Goal: Task Accomplishment & Management: Use online tool/utility

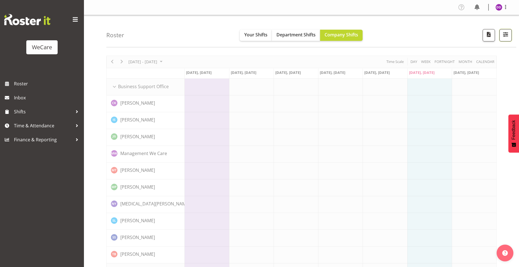
click at [506, 29] on button "button" at bounding box center [505, 35] width 12 height 12
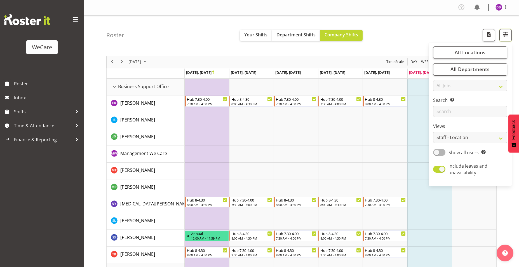
click at [480, 70] on span "All Departments" at bounding box center [469, 69] width 39 height 7
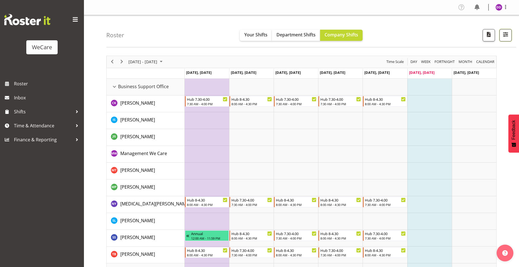
click at [506, 41] on button "button" at bounding box center [505, 35] width 12 height 12
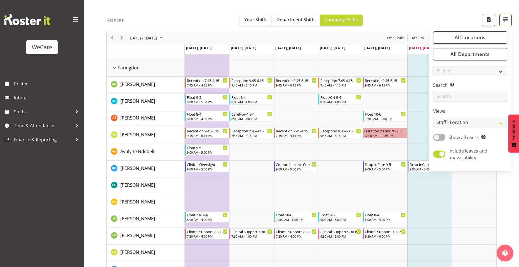
scroll to position [252, 0]
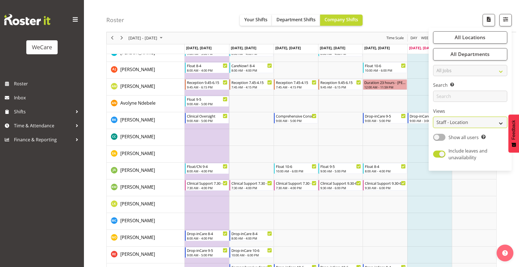
click at [473, 120] on select "Staff Role Shift - Horizontal Shift - Vertical Staff - Location" at bounding box center [470, 122] width 74 height 11
click at [471, 102] on input "text" at bounding box center [470, 96] width 74 height 11
click at [471, 66] on select "All Jobs All Jobs" at bounding box center [470, 70] width 74 height 11
click at [466, 41] on button "All Locations" at bounding box center [470, 37] width 74 height 12
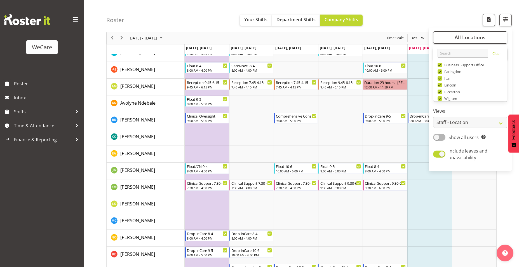
drag, startPoint x: 434, startPoint y: 22, endPoint x: 438, endPoint y: 23, distance: 3.7
click at [435, 22] on div "Roster Your Shifts Department Shifts Company Shifts All Locations Clear Busines…" at bounding box center [311, 16] width 410 height 32
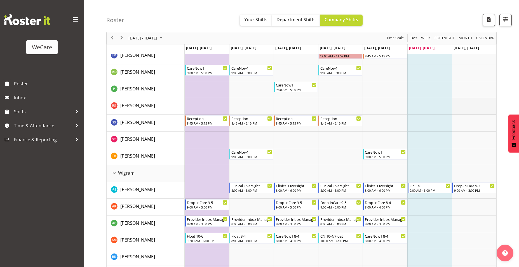
scroll to position [1164, 0]
